Goal: Task Accomplishment & Management: Complete application form

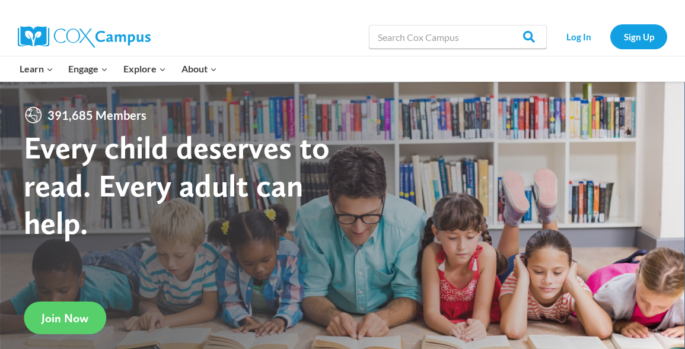
click at [582, 37] on link "Log In" at bounding box center [579, 36] width 52 height 24
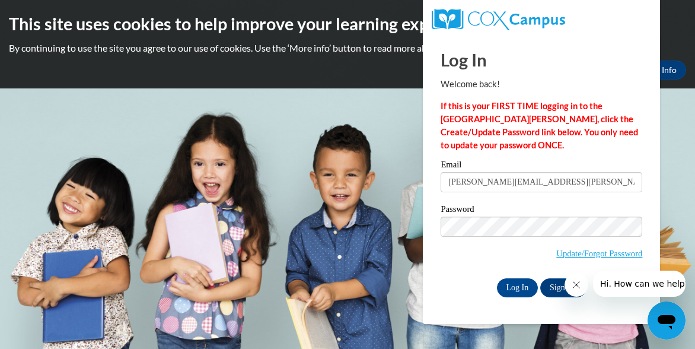
type input "[PERSON_NAME][EMAIL_ADDRESS][PERSON_NAME][DOMAIN_NAME]"
click at [451, 272] on div "Password Update/Forgot Password" at bounding box center [542, 240] width 202 height 70
click at [683, 174] on body "This site uses cookies to help improve your learning experience. By continuing …" at bounding box center [347, 174] width 695 height 349
click at [551, 288] on link "Sign Up" at bounding box center [563, 287] width 46 height 19
